Goal: Information Seeking & Learning: Learn about a topic

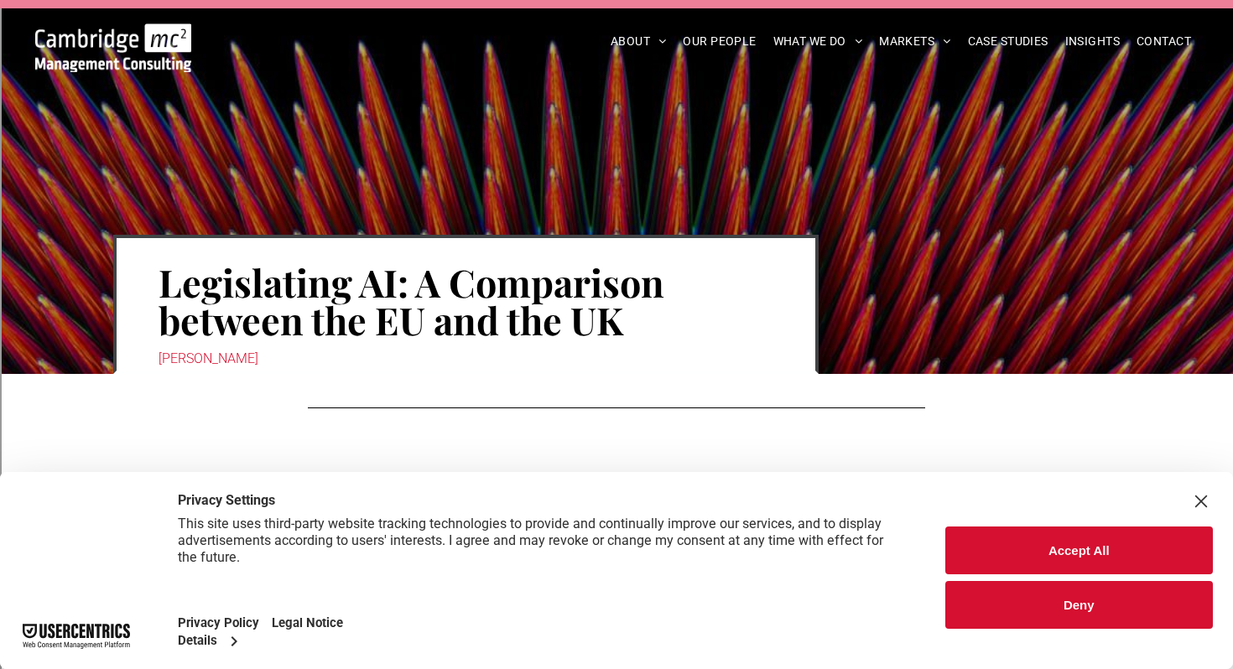
click at [1201, 497] on div "Close Layer" at bounding box center [1200, 501] width 23 height 23
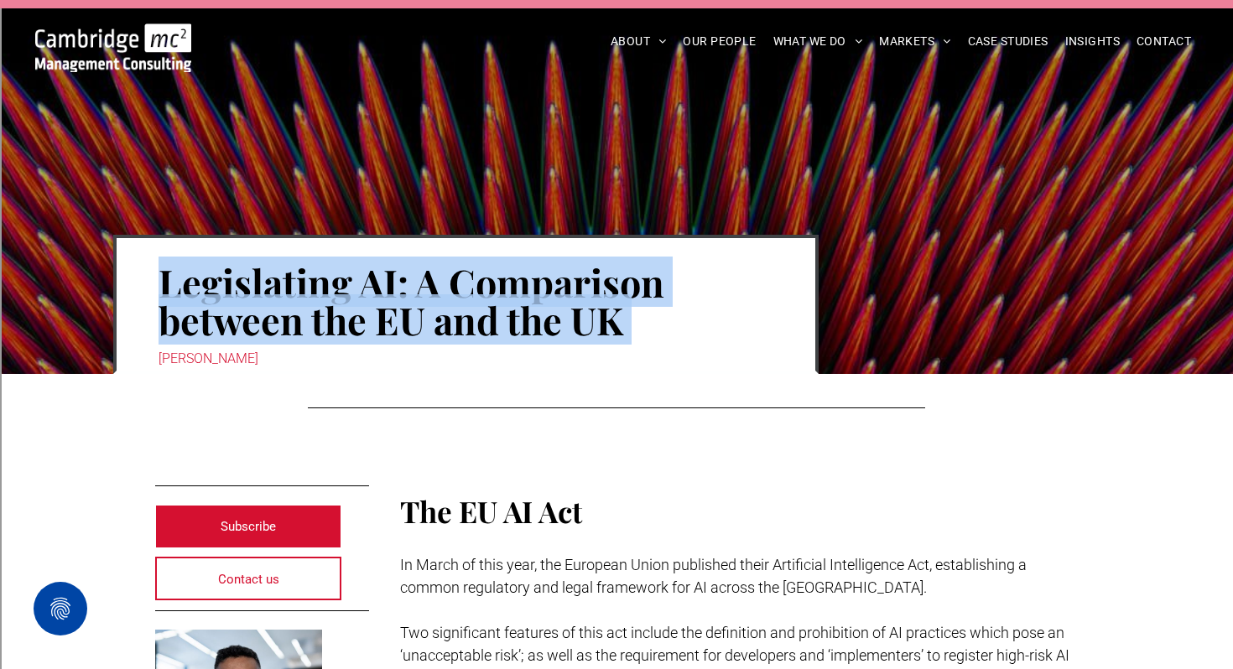
drag, startPoint x: 146, startPoint y: 265, endPoint x: 658, endPoint y: 346, distance: 518.1
click at [658, 346] on div "Legislating AI: A Comparison between the EU and the UK Rachi Weerasinghe" at bounding box center [465, 304] width 705 height 139
copy div "Legislating AI: A Comparison between the EU and the UK"
drag, startPoint x: 141, startPoint y: 348, endPoint x: 291, endPoint y: 355, distance: 150.3
click at [292, 355] on div "Legislating AI: A Comparison between the EU and the UK Rachi Weerasinghe" at bounding box center [465, 304] width 705 height 139
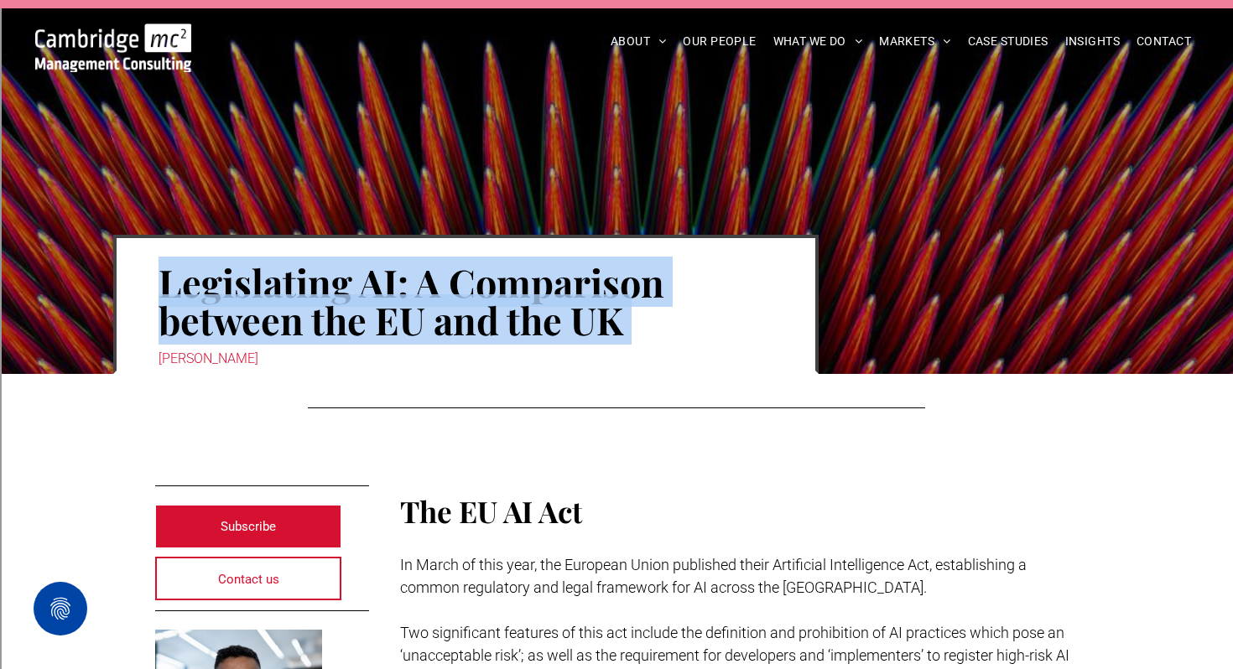
copy div "[PERSON_NAME]"
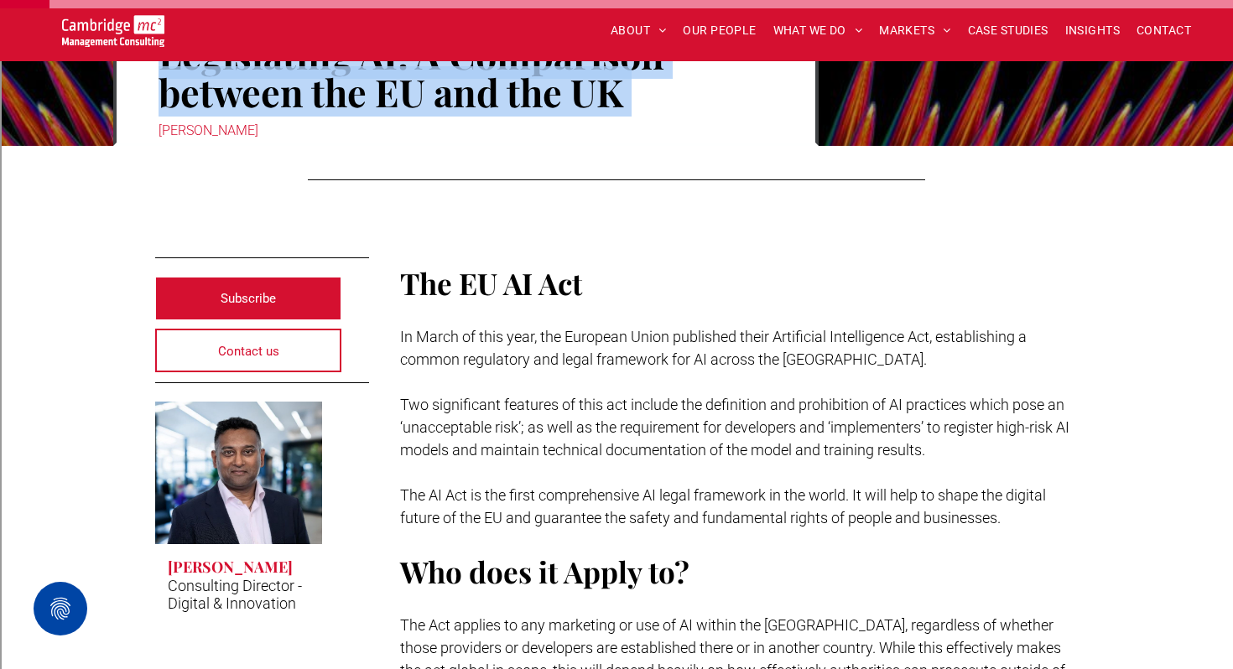
scroll to position [277, 0]
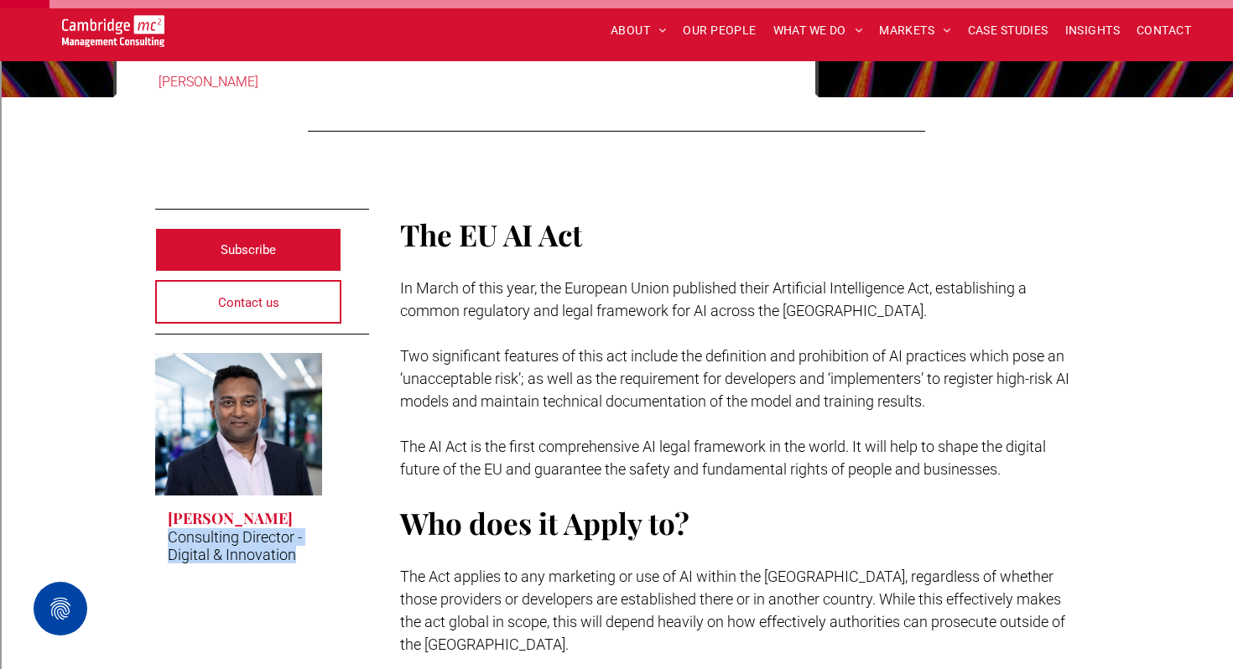
drag, startPoint x: 154, startPoint y: 533, endPoint x: 320, endPoint y: 570, distance: 170.1
copy p "Consulting Director - Digital & Innovation"
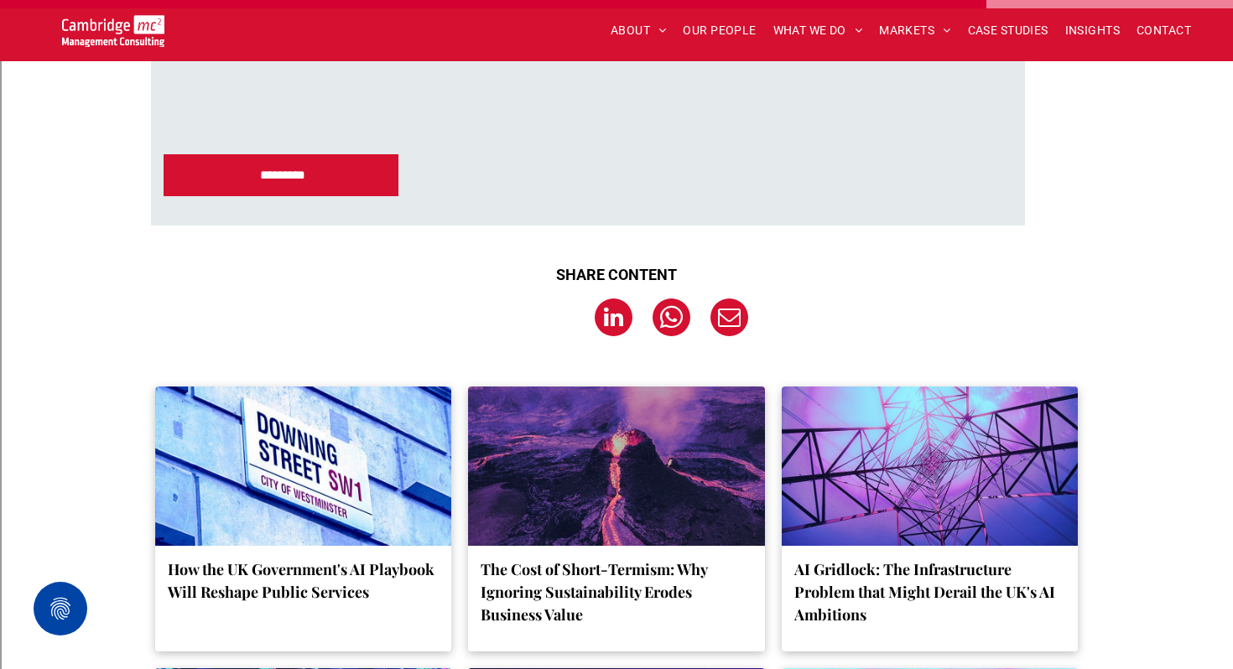
scroll to position [5251, 0]
